Goal: Navigation & Orientation: Find specific page/section

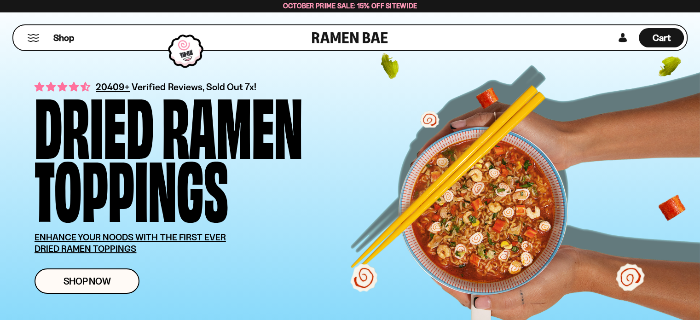
scroll to position [18, 0]
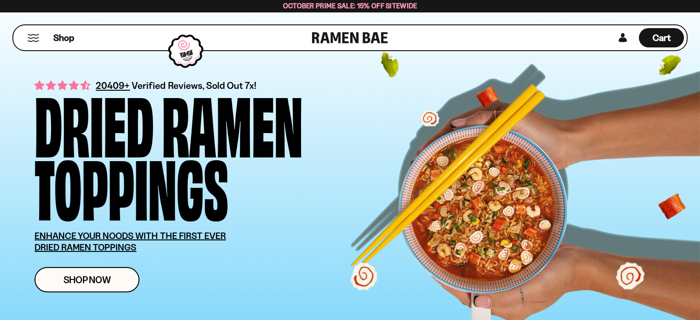
click at [44, 38] on div "Shop" at bounding box center [164, 37] width 296 height 25
click at [63, 43] on span "Shop" at bounding box center [63, 38] width 23 height 14
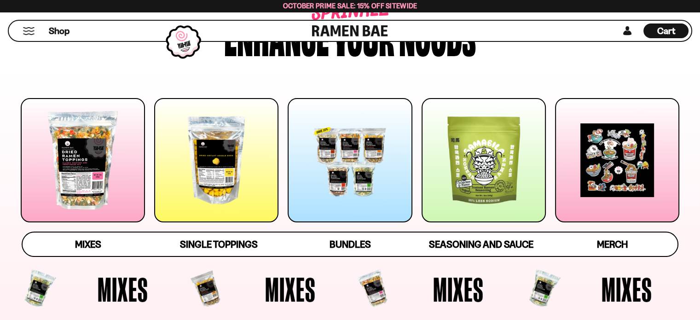
scroll to position [110, 0]
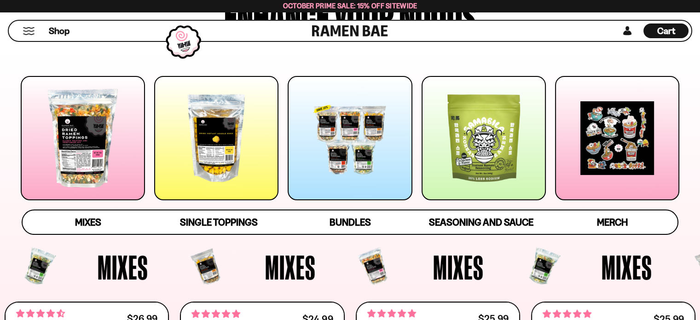
click at [78, 156] on div at bounding box center [83, 138] width 124 height 124
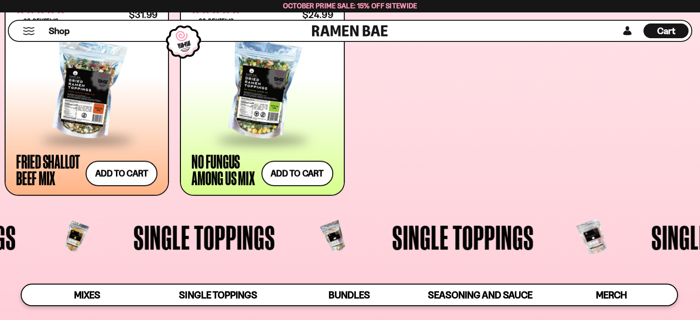
scroll to position [623, 0]
